Goal: Task Accomplishment & Management: Use online tool/utility

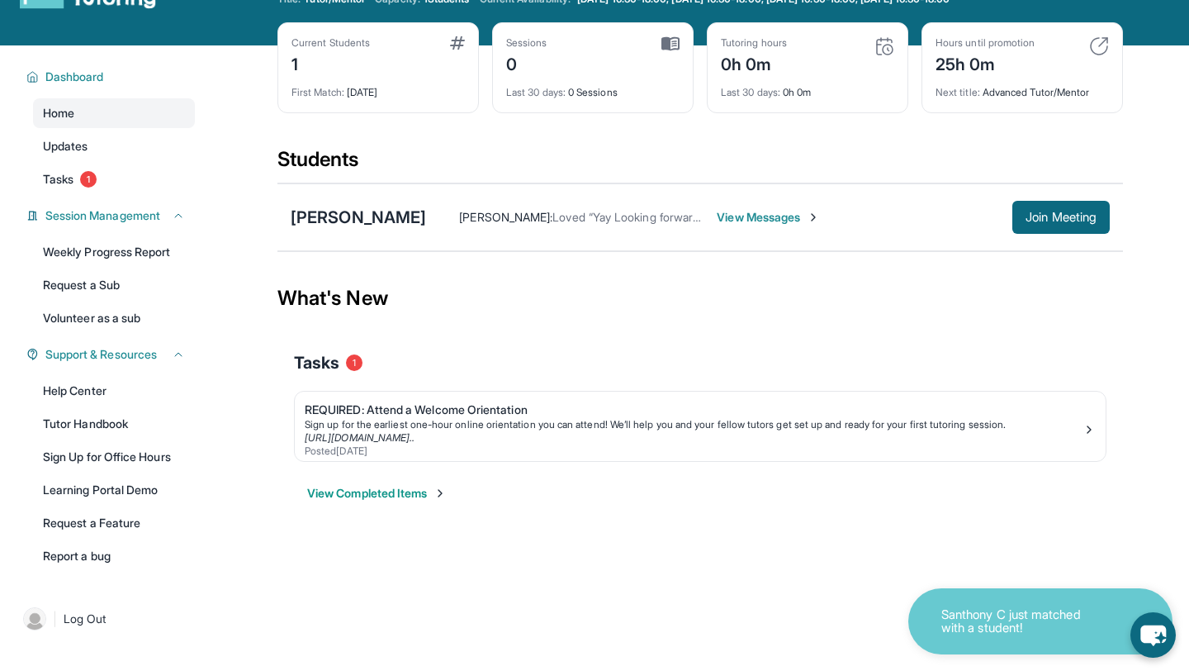
scroll to position [68, 0]
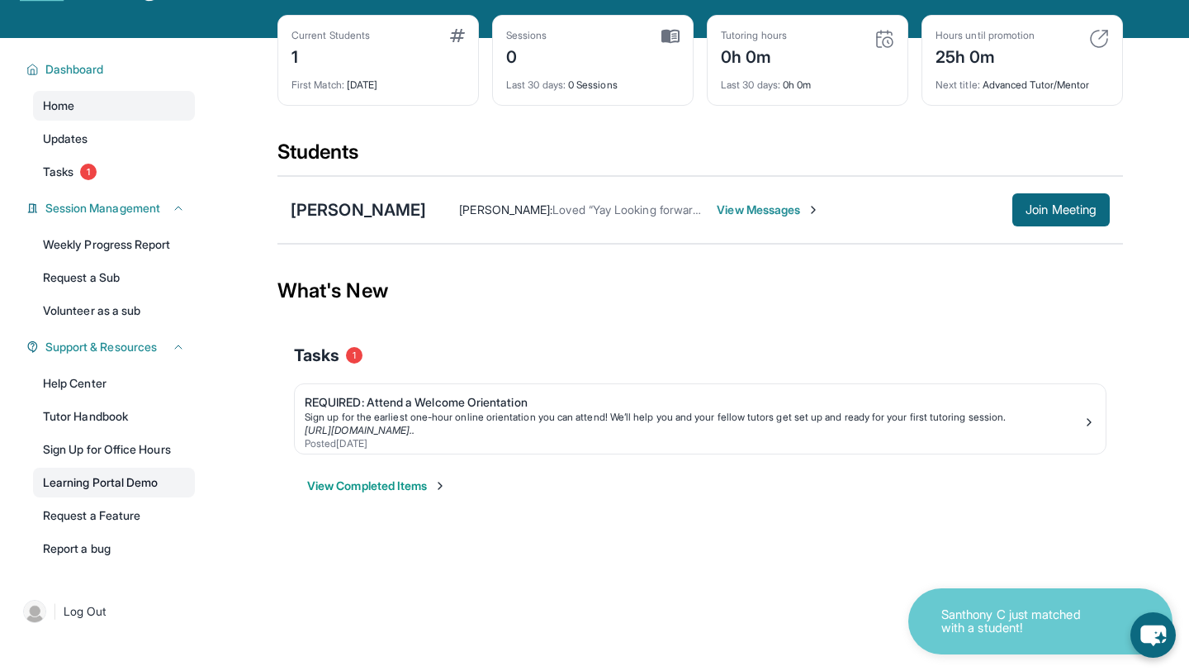
click at [126, 477] on link "Learning Portal Demo" at bounding box center [114, 482] width 162 height 30
click at [111, 482] on link "Learning Portal Demo" at bounding box center [114, 482] width 162 height 30
click at [123, 473] on link "Learning Portal Demo" at bounding box center [114, 482] width 162 height 30
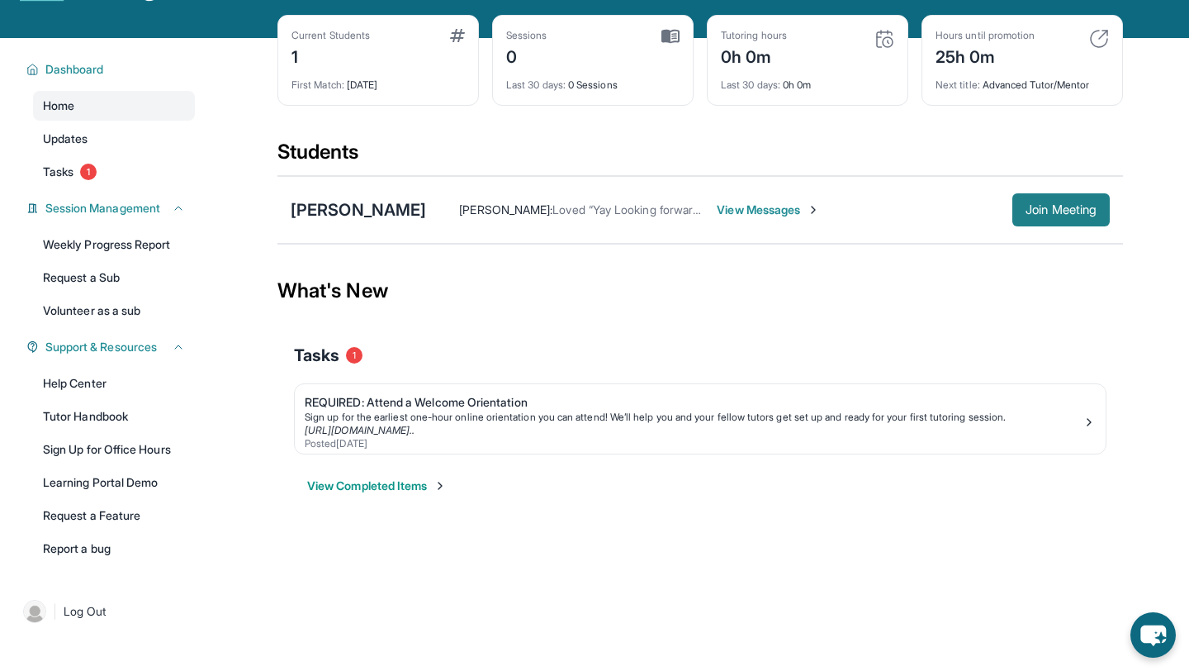
click at [1088, 209] on span "Join Meeting" at bounding box center [1061, 210] width 71 height 10
